Goal: Task Accomplishment & Management: Manage account settings

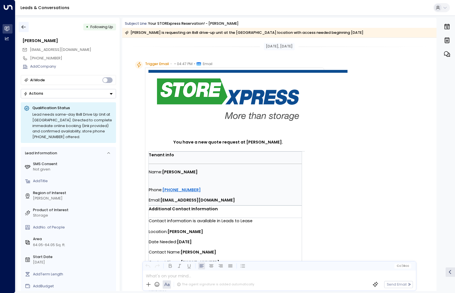
click at [23, 27] on icon "button" at bounding box center [24, 27] width 6 height 6
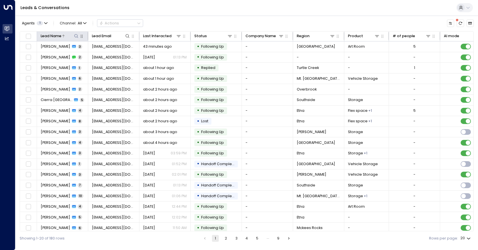
click at [48, 36] on div "Lead Name" at bounding box center [51, 36] width 21 height 6
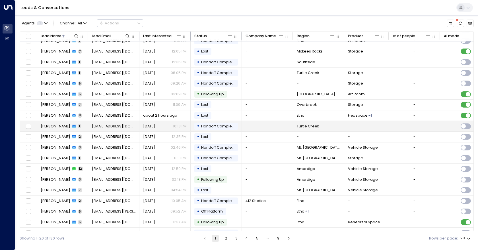
scroll to position [25, 0]
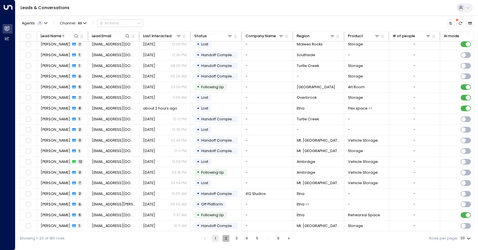
click at [227, 239] on button "2" at bounding box center [225, 238] width 7 height 7
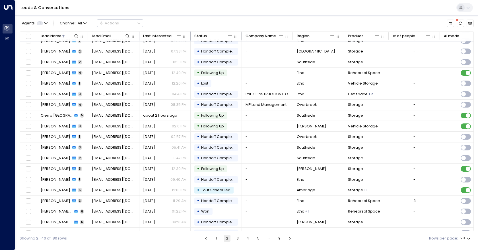
scroll to position [25, 0]
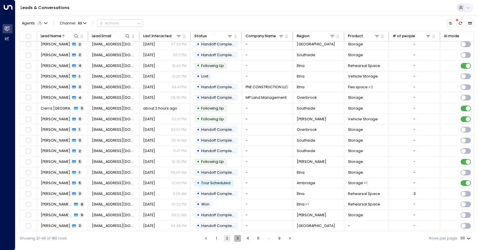
click at [237, 240] on button "3" at bounding box center [237, 238] width 7 height 7
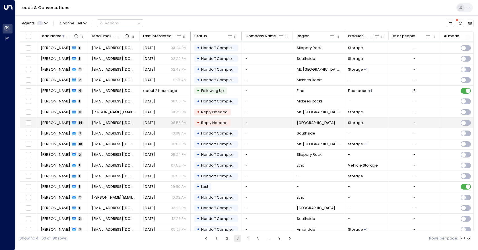
scroll to position [25, 0]
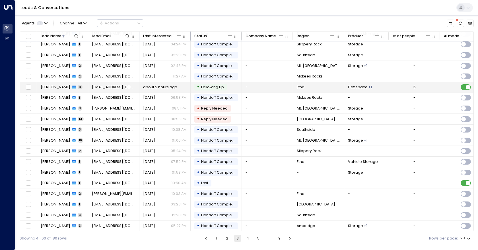
click at [266, 86] on td "-" at bounding box center [267, 87] width 51 height 11
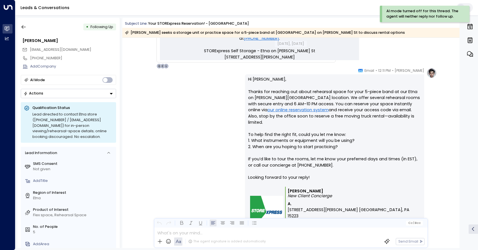
scroll to position [313, 0]
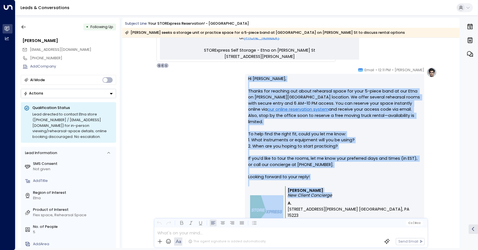
drag, startPoint x: 246, startPoint y: 78, endPoint x: 329, endPoint y: 192, distance: 141.8
click at [329, 192] on div "Hi [PERSON_NAME], Thanks for reaching out about rehearsal space for your 5-piec…" at bounding box center [334, 163] width 179 height 178
copy div "Hi [PERSON_NAME], Thanks for reaching out about rehearsal space for your 5-piec…"
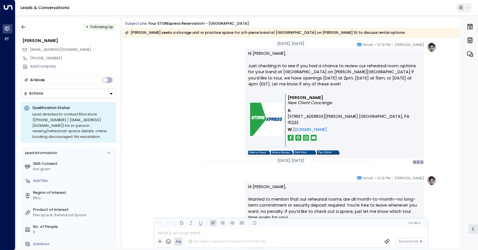
scroll to position [541, 0]
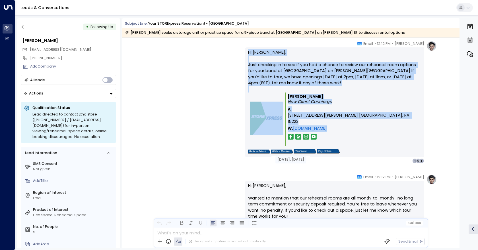
drag, startPoint x: 239, startPoint y: 50, endPoint x: 343, endPoint y: 119, distance: 124.5
click at [343, 119] on div "[PERSON_NAME] • 12:12 PM • Email Hi [PERSON_NAME], Just checking in to see if y…" at bounding box center [291, 102] width 292 height 123
copy div "Hi [PERSON_NAME], Just checking in to see if you had a chance to review our reh…"
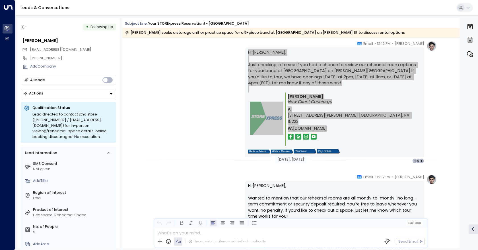
scroll to position [598, 0]
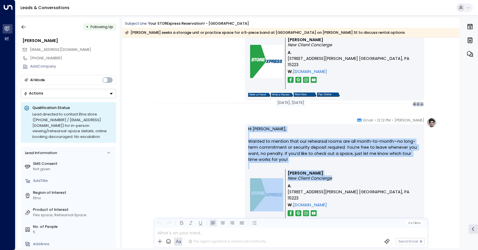
drag, startPoint x: 248, startPoint y: 130, endPoint x: 392, endPoint y: 194, distance: 157.8
click at [392, 194] on div "Hi [PERSON_NAME], Wanted to mention that our rehearsal rooms are all month-to-m…" at bounding box center [334, 179] width 173 height 106
copy div "Hi [PERSON_NAME], Wanted to mention that our rehearsal rooms are all month-to-m…"
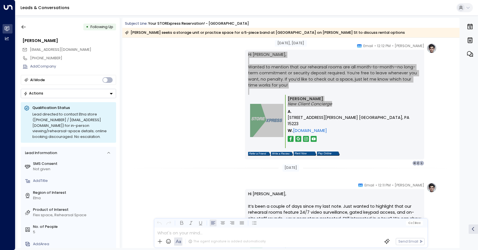
scroll to position [740, 0]
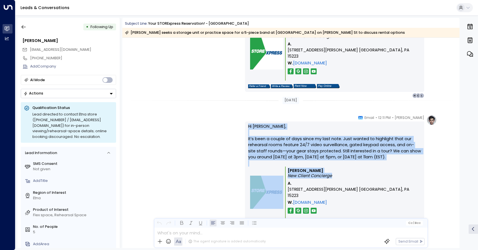
drag, startPoint x: 239, startPoint y: 125, endPoint x: 397, endPoint y: 179, distance: 167.5
click at [397, 179] on div "[PERSON_NAME] • 12:11 PM • Email Hi [PERSON_NAME], It’s been a couple of days s…" at bounding box center [291, 176] width 292 height 123
copy div "Hi [PERSON_NAME], It’s been a couple of days since my last note. Just wanted to…"
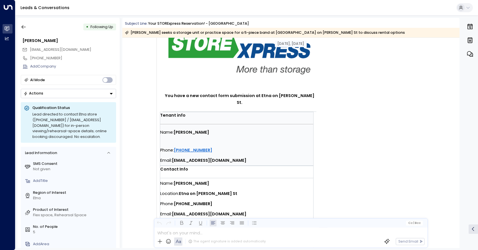
scroll to position [0, 0]
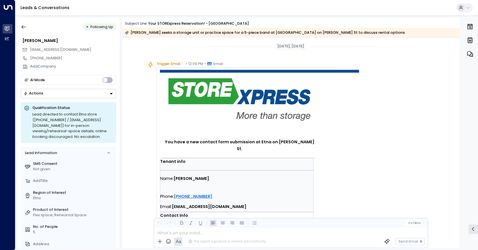
click at [57, 97] on button "Actions" at bounding box center [68, 93] width 95 height 9
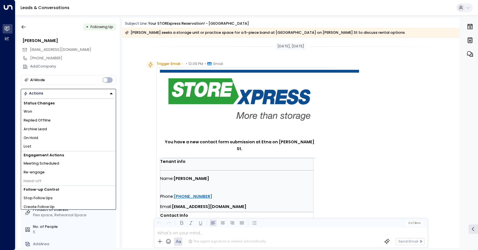
click at [57, 97] on button "Actions" at bounding box center [68, 93] width 95 height 9
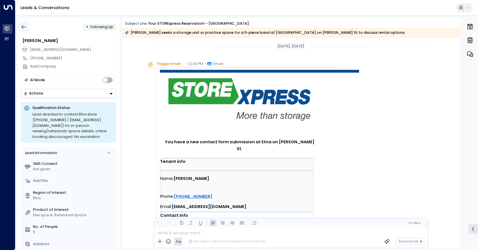
click at [26, 27] on icon "button" at bounding box center [24, 27] width 6 height 6
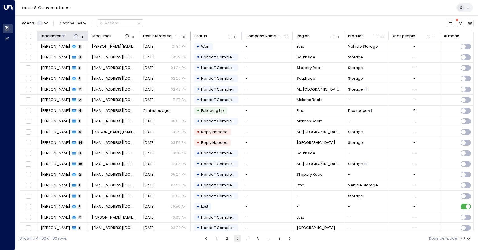
click at [75, 36] on icon at bounding box center [76, 36] width 5 height 5
type input "***"
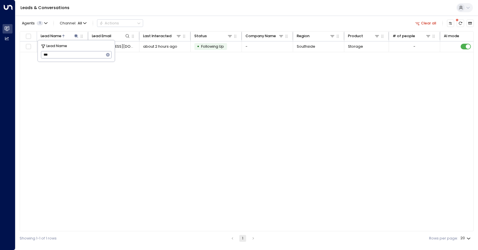
click at [246, 103] on div "Lead Name Lead Email Last Interacted Status Company Name Region Product # of pe…" at bounding box center [247, 131] width 454 height 201
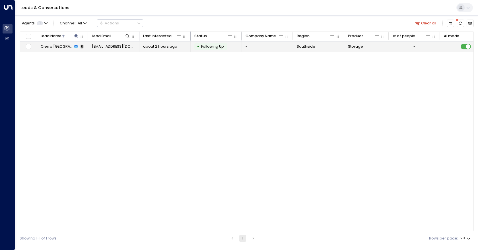
click at [264, 43] on td "-" at bounding box center [267, 47] width 51 height 11
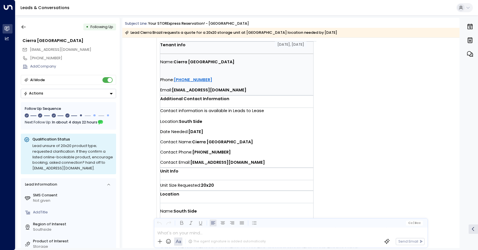
scroll to position [142, 0]
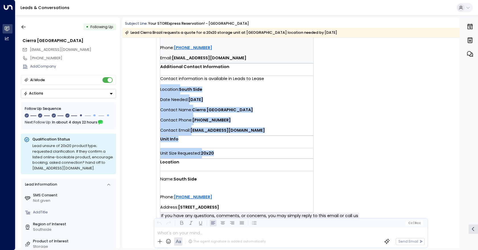
drag, startPoint x: 225, startPoint y: 153, endPoint x: 159, endPoint y: 87, distance: 92.9
click at [160, 87] on td "You have a new quote request at [GEOGRAPHIC_DATA]. Tenant info Name: Cierra [GE…" at bounding box center [259, 70] width 199 height 285
copy td "Location: [GEOGRAPHIC_DATA] Date Needed: [DATE] Contact Name: Cierra [GEOGRAPHI…"
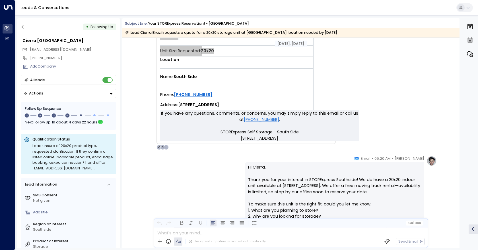
scroll to position [313, 0]
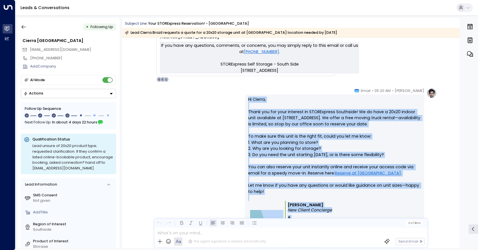
drag, startPoint x: 233, startPoint y: 97, endPoint x: 369, endPoint y: 210, distance: 177.1
click at [377, 221] on div "Subject Line: Your STORExpress Reservation! - Southside Lead Cierra [GEOGRAPHIC…" at bounding box center [290, 133] width 337 height 231
copy div "Lo Ipsumd, Sitam con adi elit seddoeiu te INCIDiduntu Laboreetd! Ma al enim a 1…"
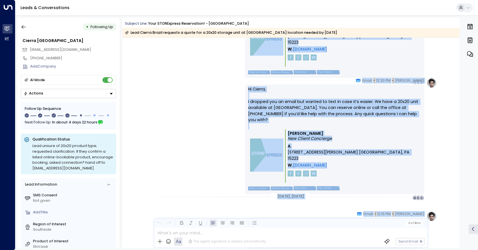
scroll to position [557, 0]
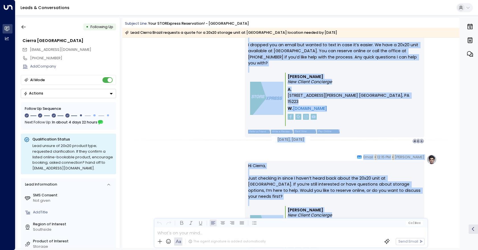
click at [204, 105] on div "[PERSON_NAME] • 12:30 PM • Email Hi Cierra, I dropped you an email but wanted t…" at bounding box center [291, 82] width 292 height 123
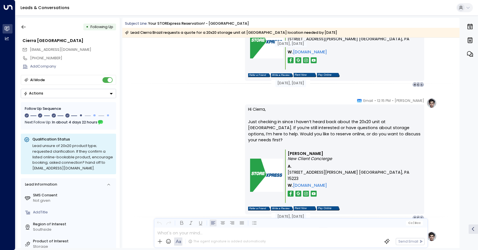
scroll to position [614, 0]
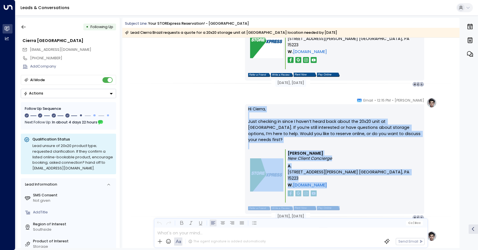
drag, startPoint x: 235, startPoint y: 105, endPoint x: 357, endPoint y: 192, distance: 150.0
click at [357, 192] on div "[PERSON_NAME] • 12:15 PM • Email Hi Cierra, Just checking in since I haven’t he…" at bounding box center [291, 159] width 292 height 123
copy div "Hi Cierra, Just checking in since I haven’t heard back about the 20x20 unit at …"
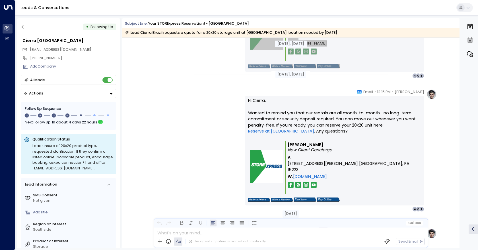
scroll to position [813, 0]
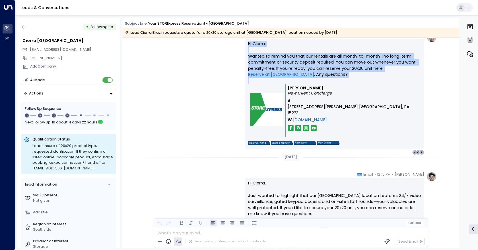
drag, startPoint x: 241, startPoint y: 46, endPoint x: 346, endPoint y: 139, distance: 139.7
click at [346, 139] on div "[PERSON_NAME] • 12:15 PM • Email Hi Cierra, Wanted to remind you that our renta…" at bounding box center [291, 93] width 292 height 123
copy p "Hi Cierra, Wanted to remind you that our rentals are all month-to-month—no long…"
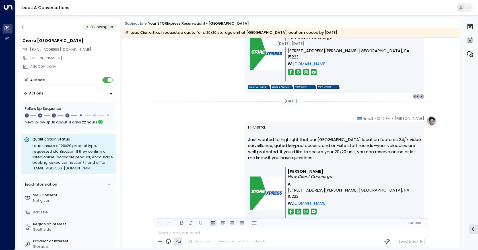
scroll to position [899, 0]
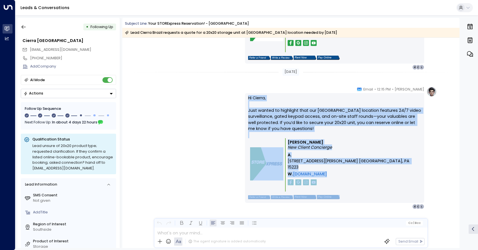
drag, startPoint x: 227, startPoint y: 99, endPoint x: 353, endPoint y: 180, distance: 149.4
click at [353, 180] on div "[PERSON_NAME] • 12:15 PM • Email Hi Cierra, Just wanted to highlight that our S…" at bounding box center [291, 148] width 292 height 123
copy div "Hi Cierra, Just wanted to highlight that our South Side location features 24/7 …"
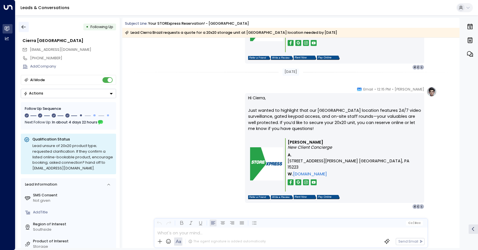
click at [26, 28] on icon "button" at bounding box center [24, 27] width 6 height 6
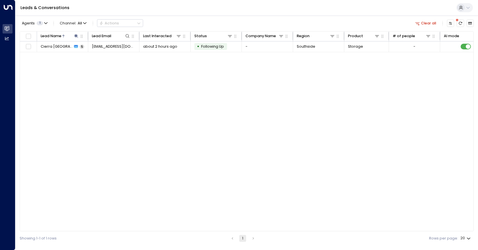
click at [350, 207] on div "Lead Name Lead Email Last Interacted Status Company Name Region Product # of pe…" at bounding box center [247, 131] width 454 height 201
click at [75, 36] on icon at bounding box center [76, 36] width 5 height 5
drag, startPoint x: 45, startPoint y: 57, endPoint x: 0, endPoint y: 57, distance: 45.2
click at [0, 57] on body "Overview Leads & Conversations Leads & Conversations Analytics Analytics Leads …" at bounding box center [239, 123] width 478 height 246
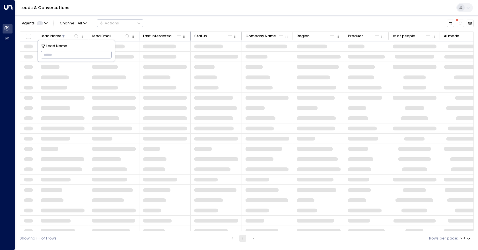
click at [165, 98] on span at bounding box center [165, 98] width 44 height 4
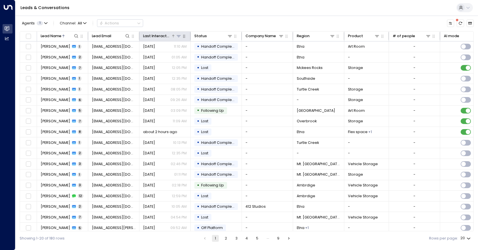
click at [174, 36] on icon at bounding box center [172, 35] width 3 height 3
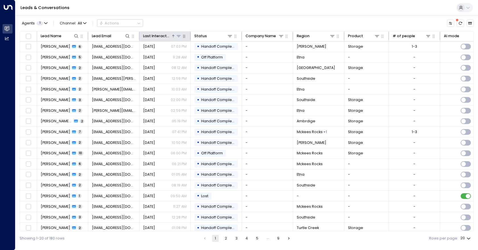
click at [174, 36] on icon at bounding box center [172, 35] width 3 height 3
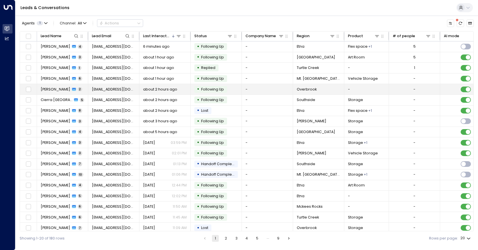
click at [256, 92] on td "-" at bounding box center [267, 89] width 51 height 11
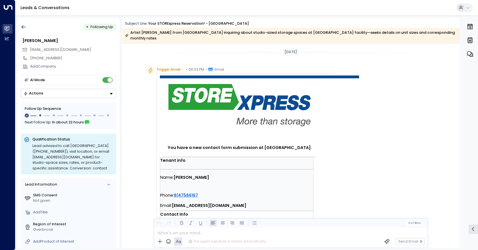
scroll to position [483, 0]
